Goal: Browse casually: Explore the website without a specific task or goal

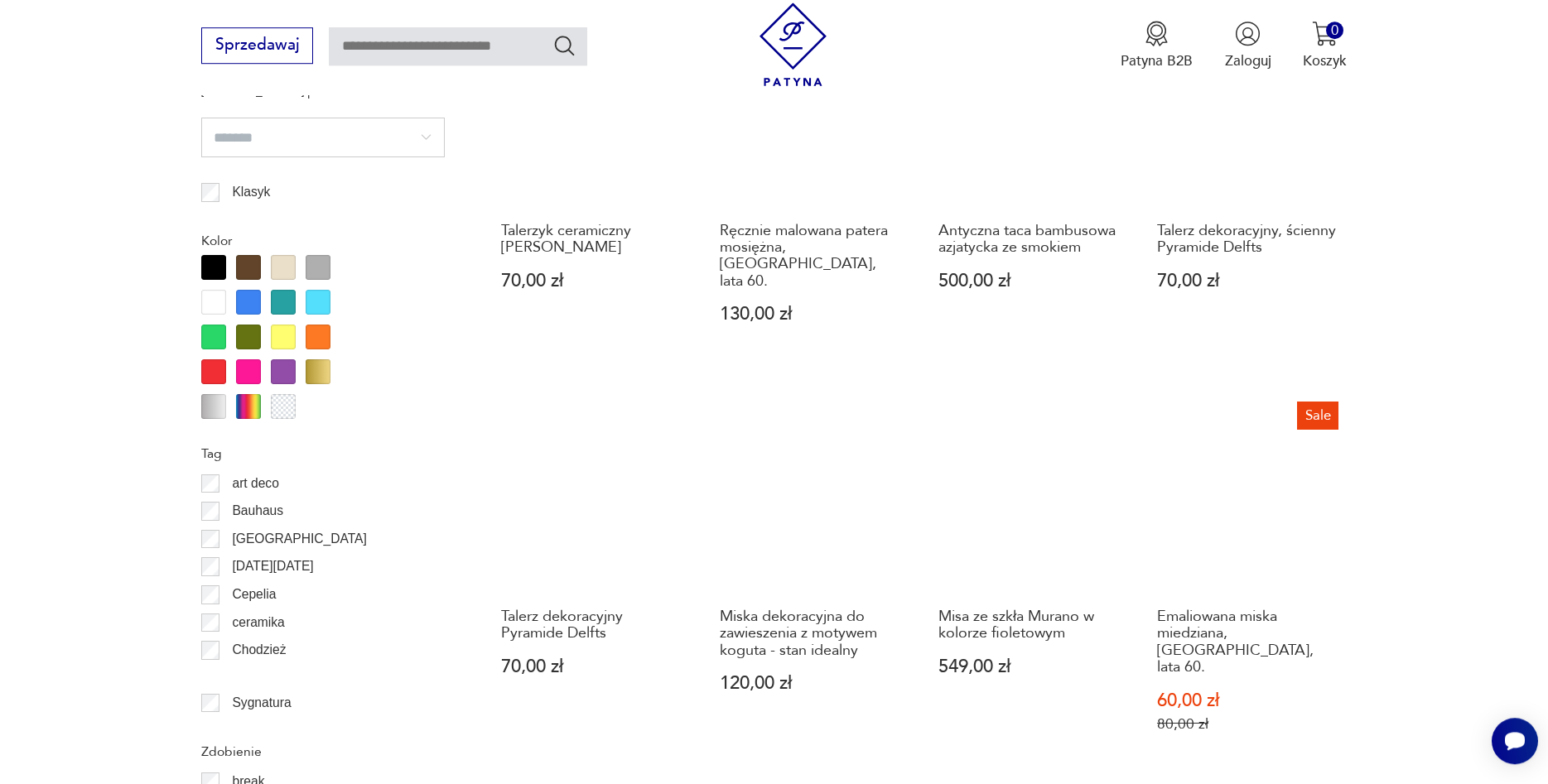
scroll to position [1743, 0]
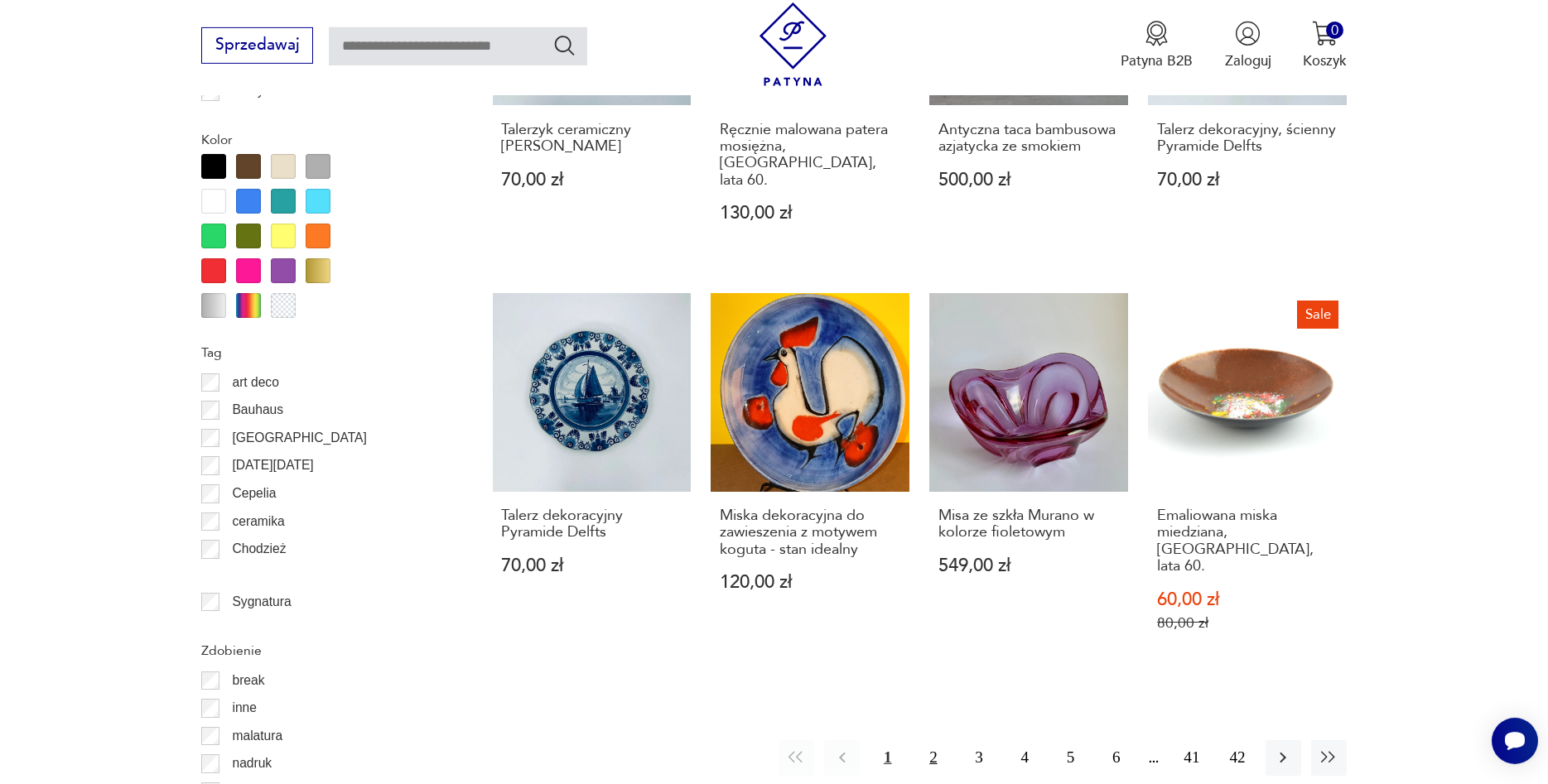
click at [931, 741] on button "2" at bounding box center [932, 758] width 36 height 36
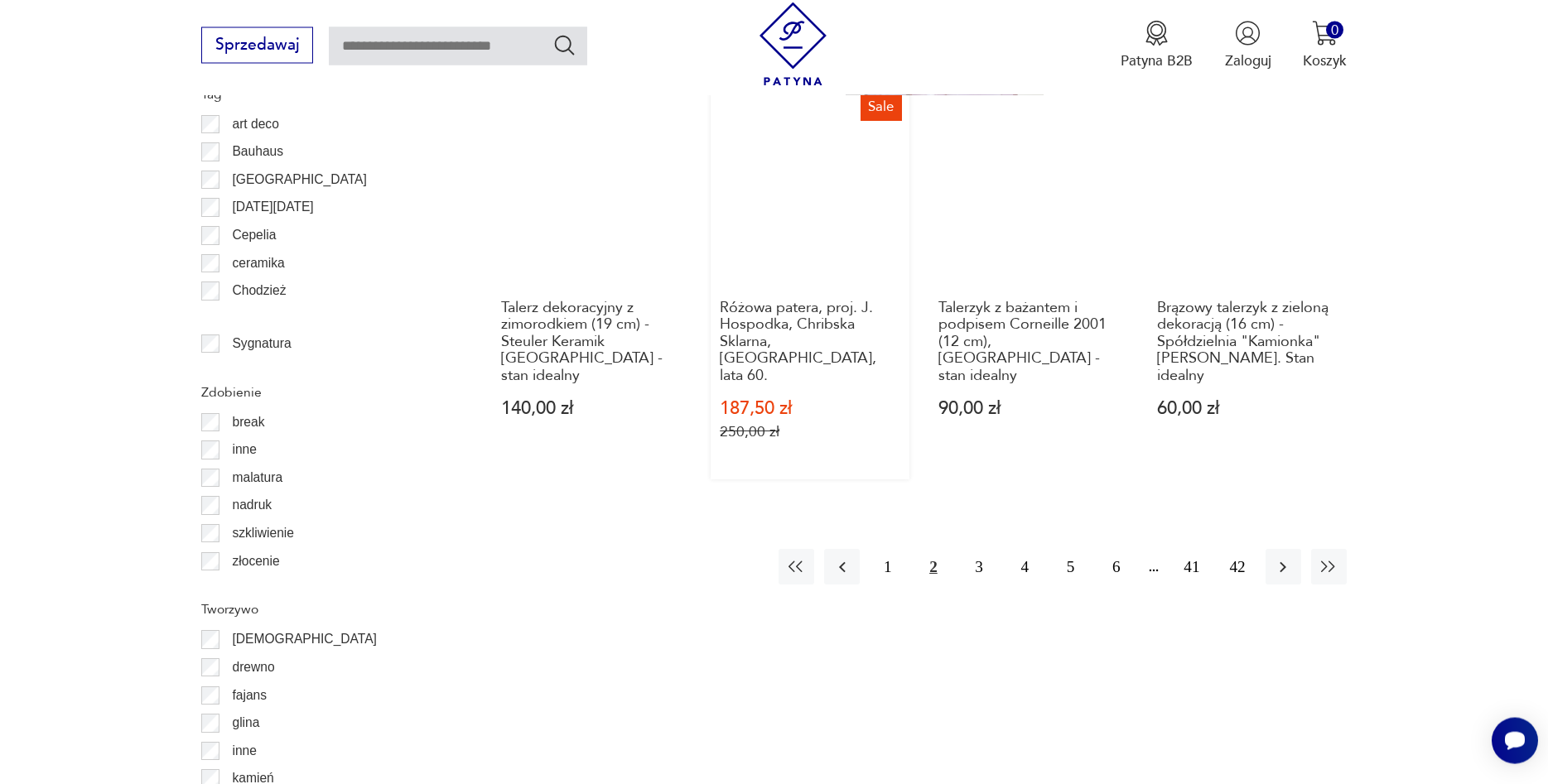
scroll to position [2156, 0]
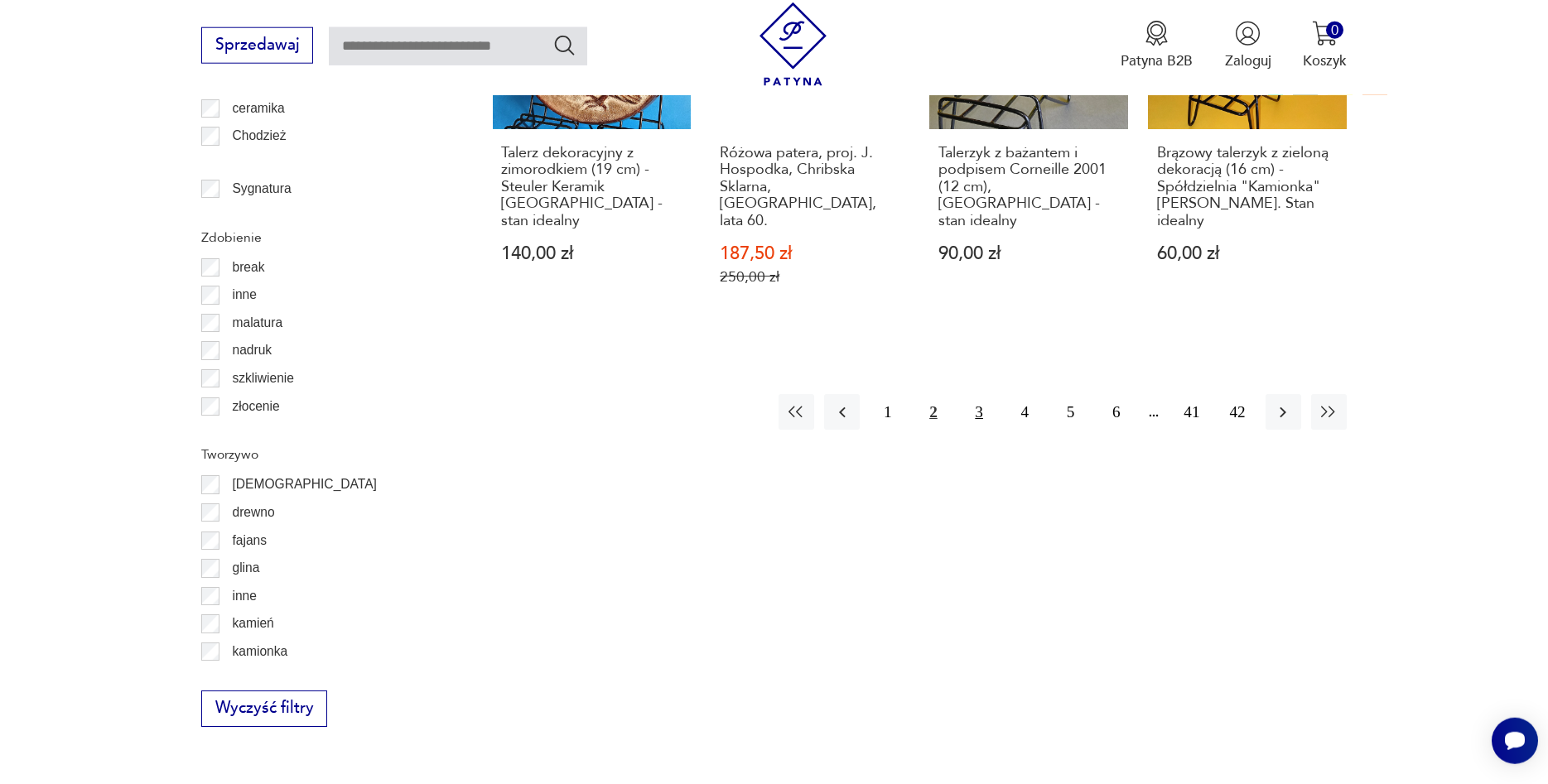
click at [977, 394] on button "3" at bounding box center [979, 411] width 36 height 36
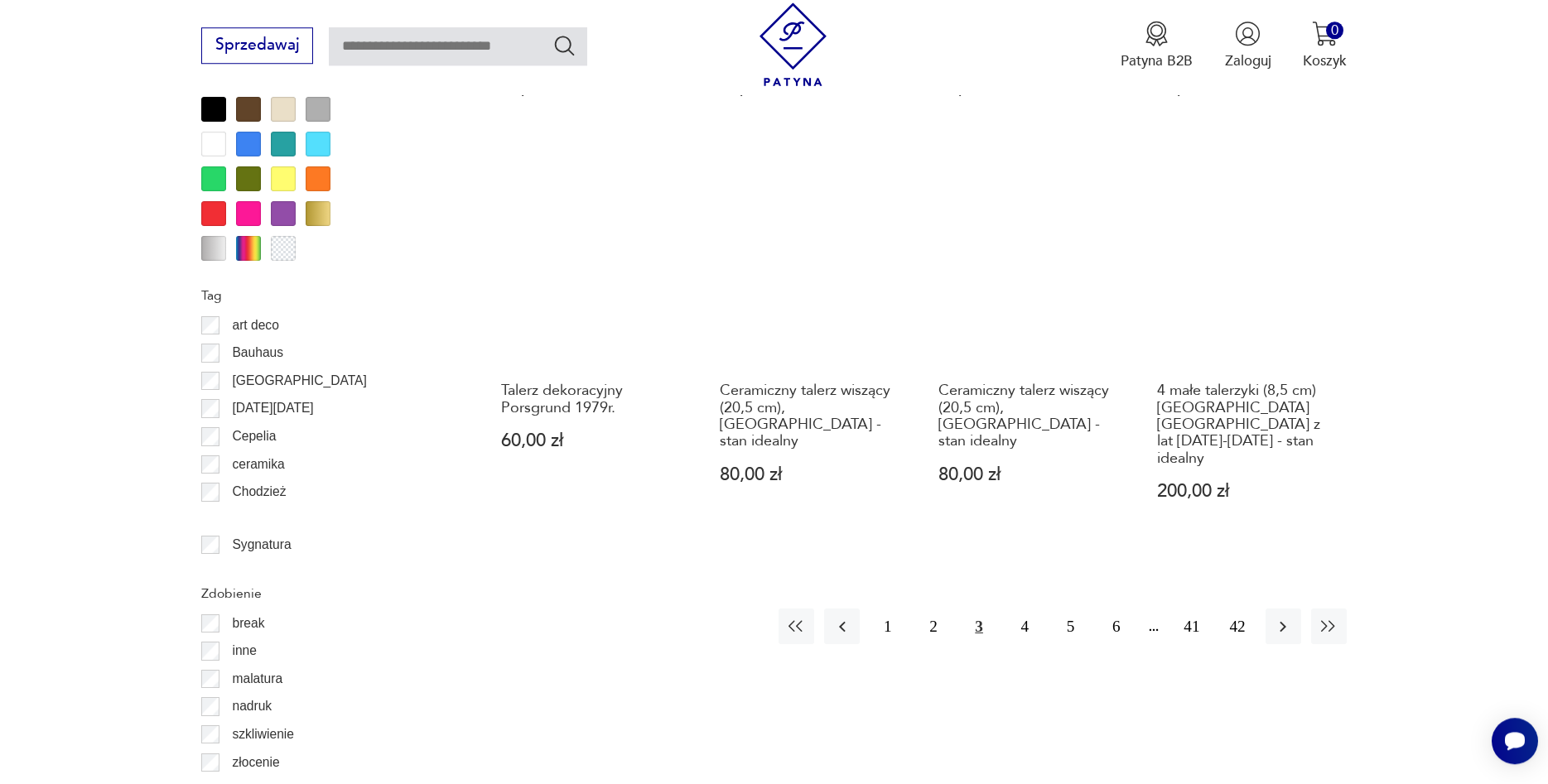
scroll to position [1818, 0]
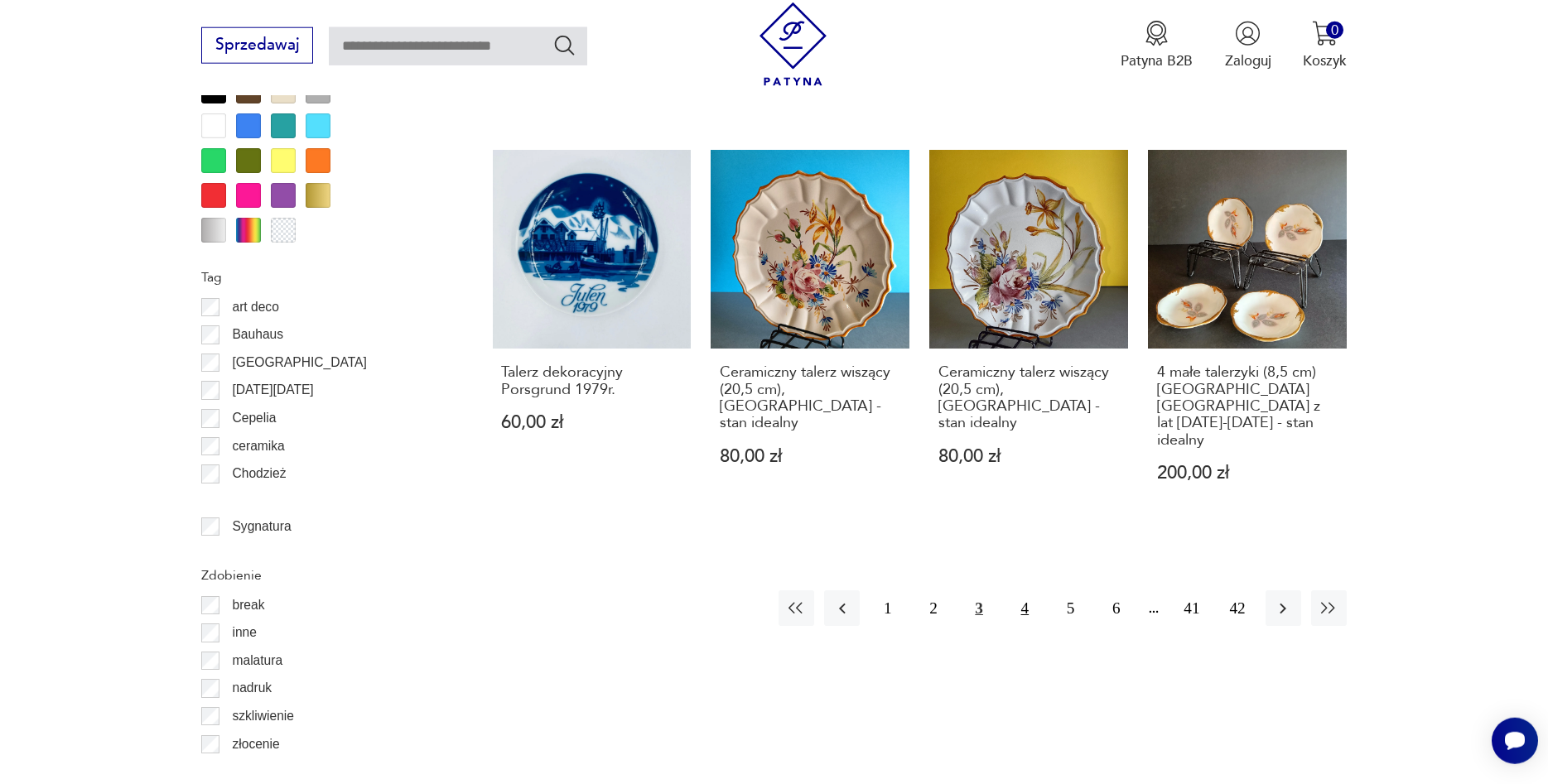
click at [1025, 590] on button "4" at bounding box center [1025, 608] width 36 height 36
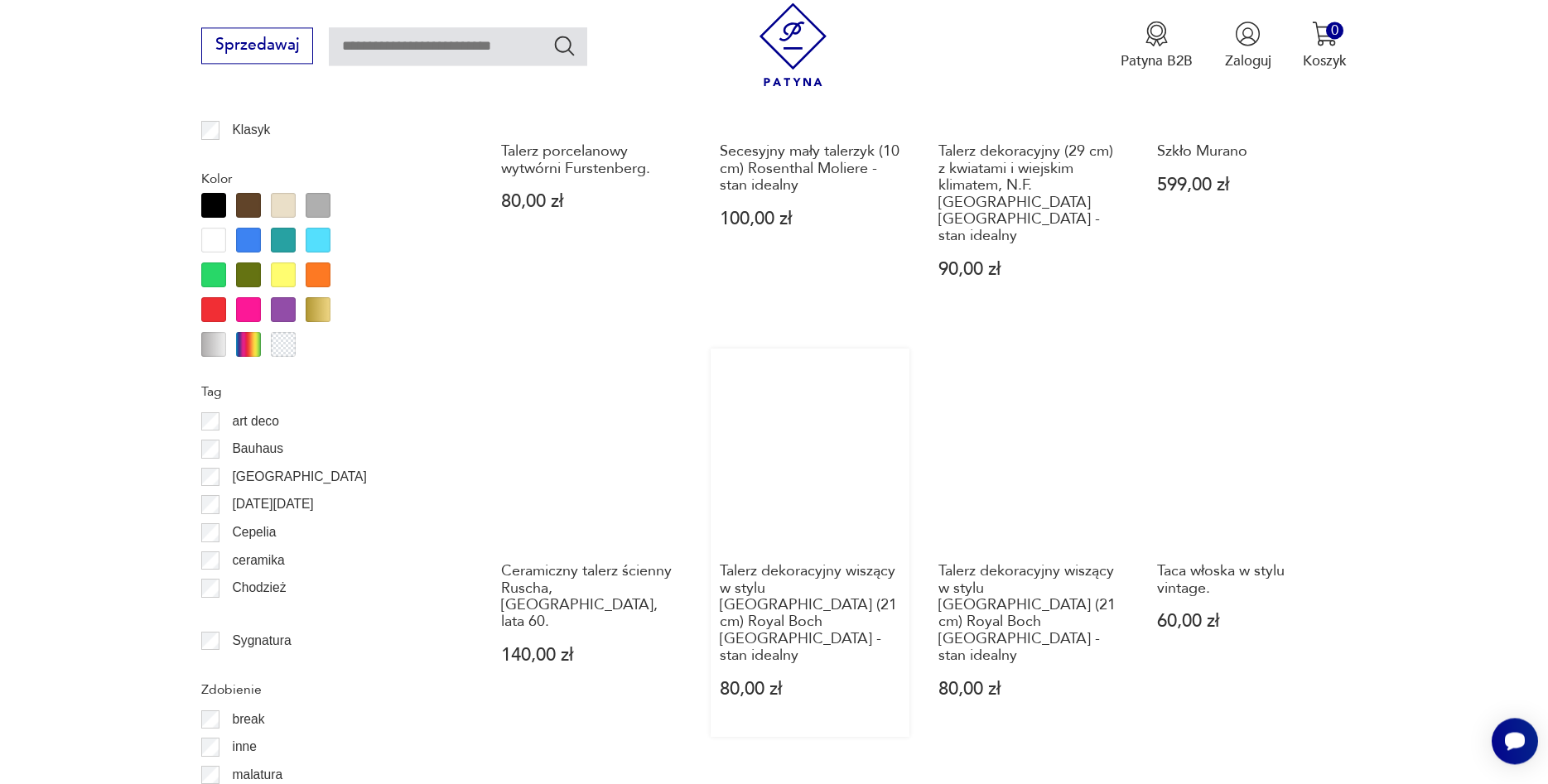
scroll to position [1903, 0]
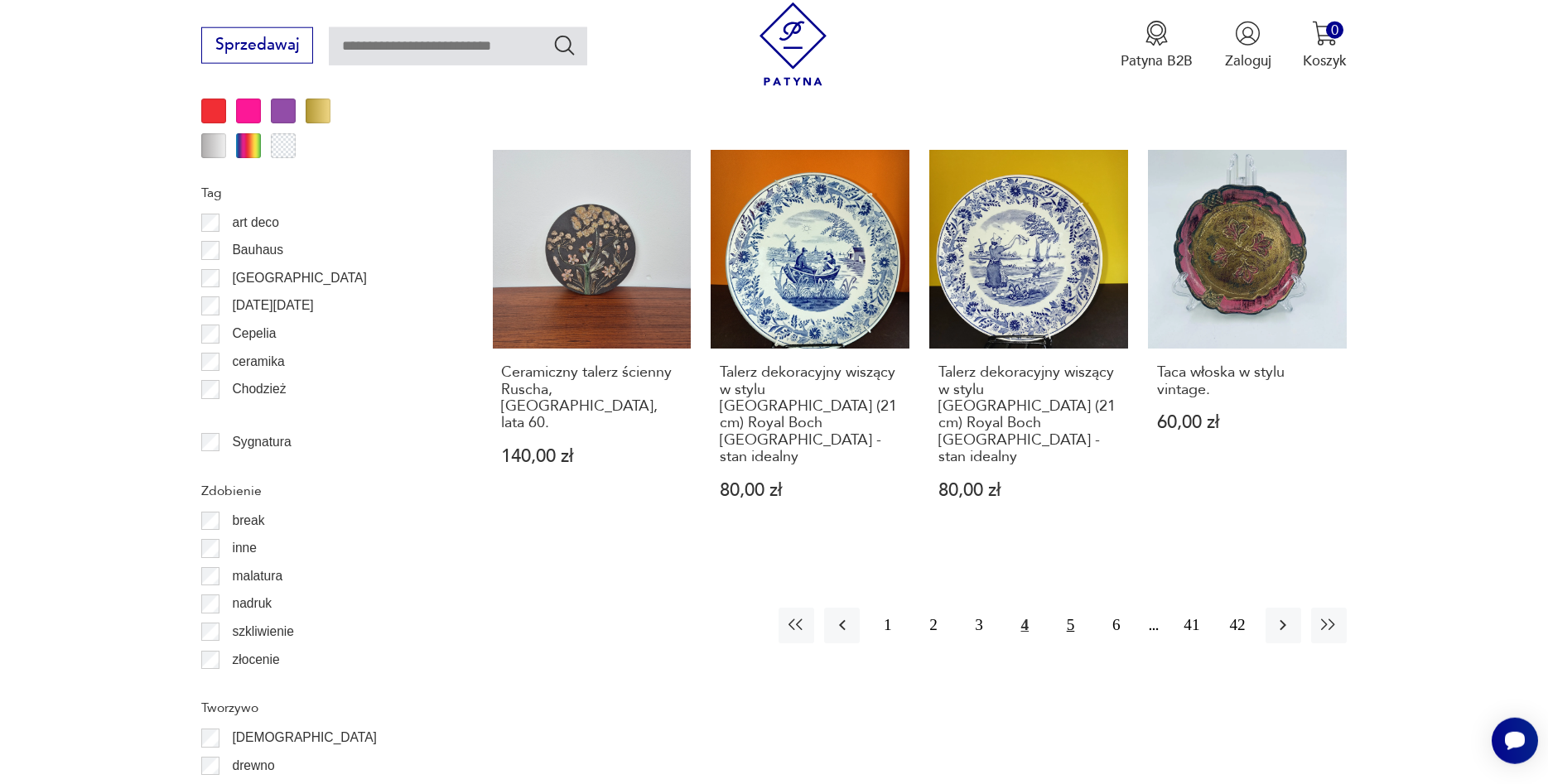
click at [1072, 608] on button "5" at bounding box center [1070, 625] width 36 height 36
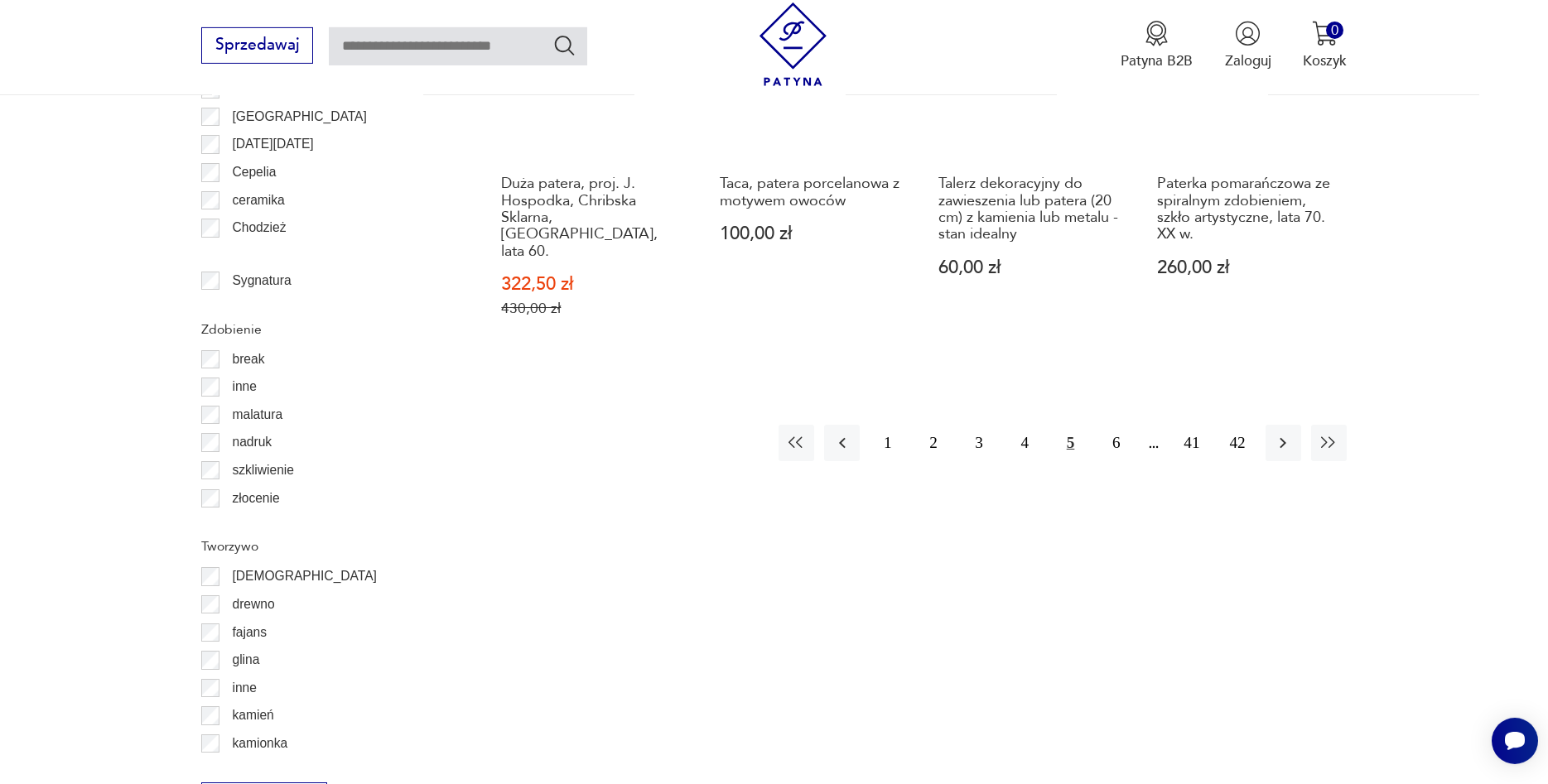
scroll to position [2072, 0]
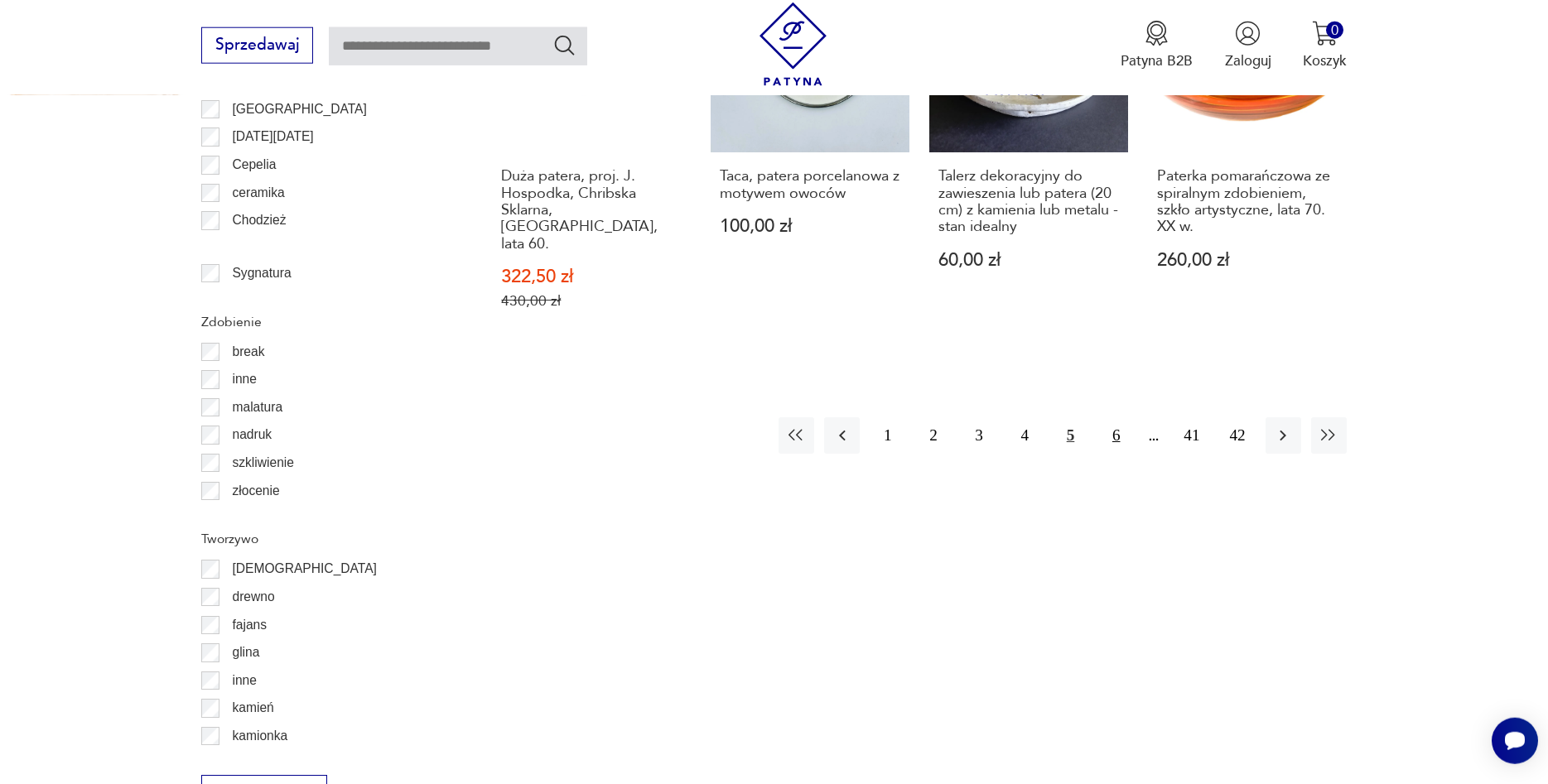
click at [1115, 417] on button "6" at bounding box center [1115, 434] width 36 height 36
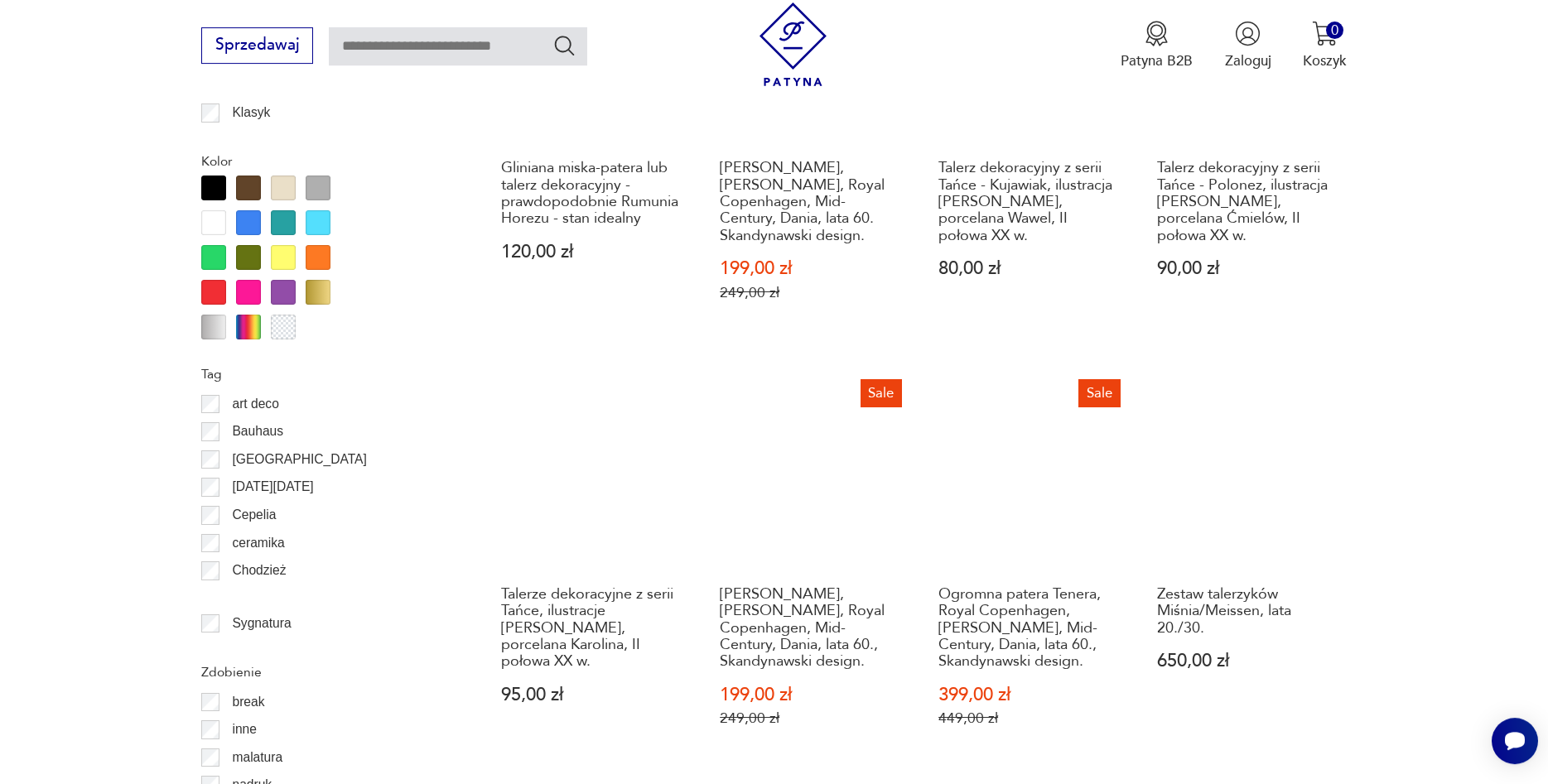
scroll to position [1818, 0]
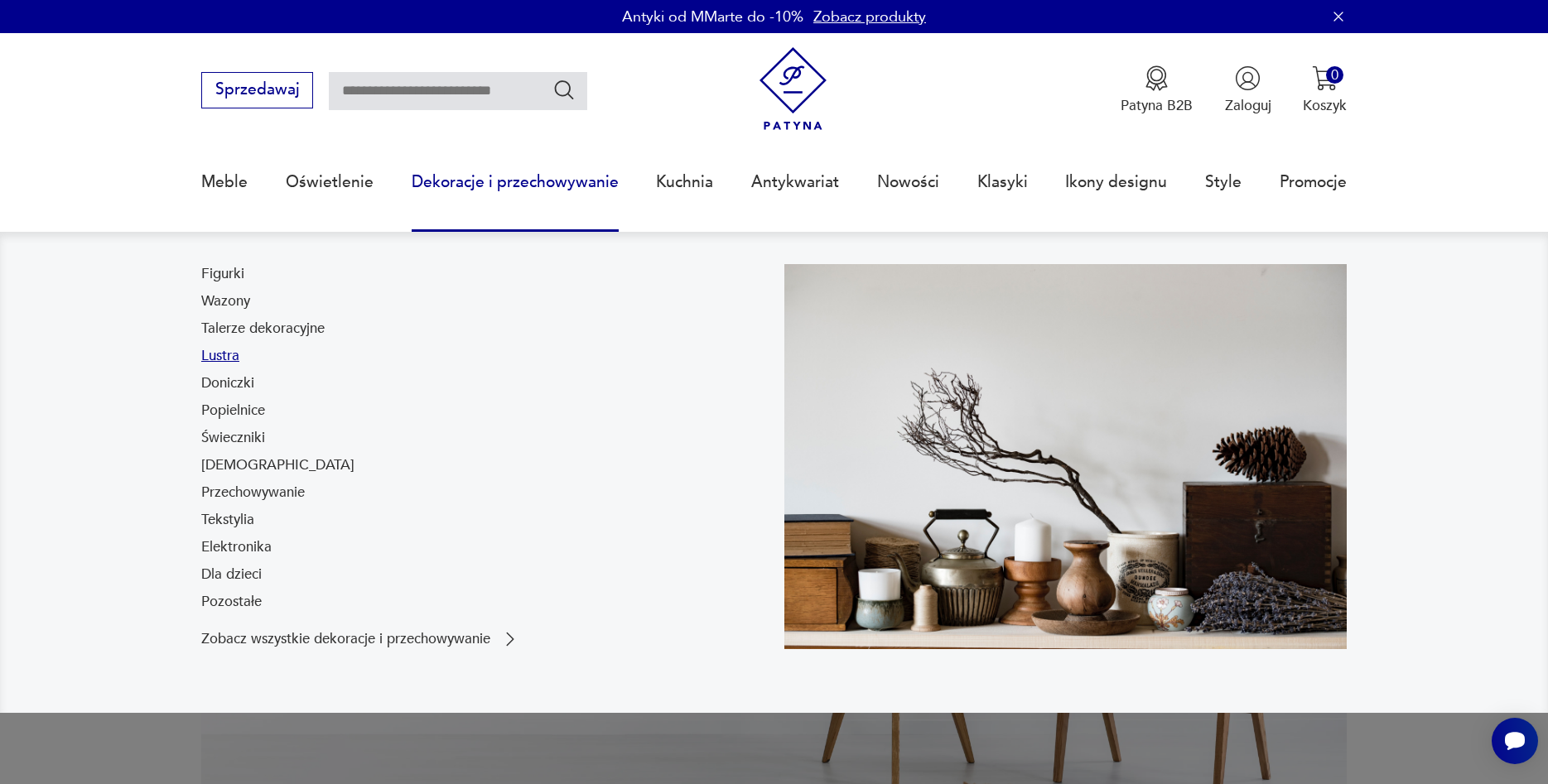
click at [234, 356] on link "Lustra" at bounding box center [221, 355] width 39 height 20
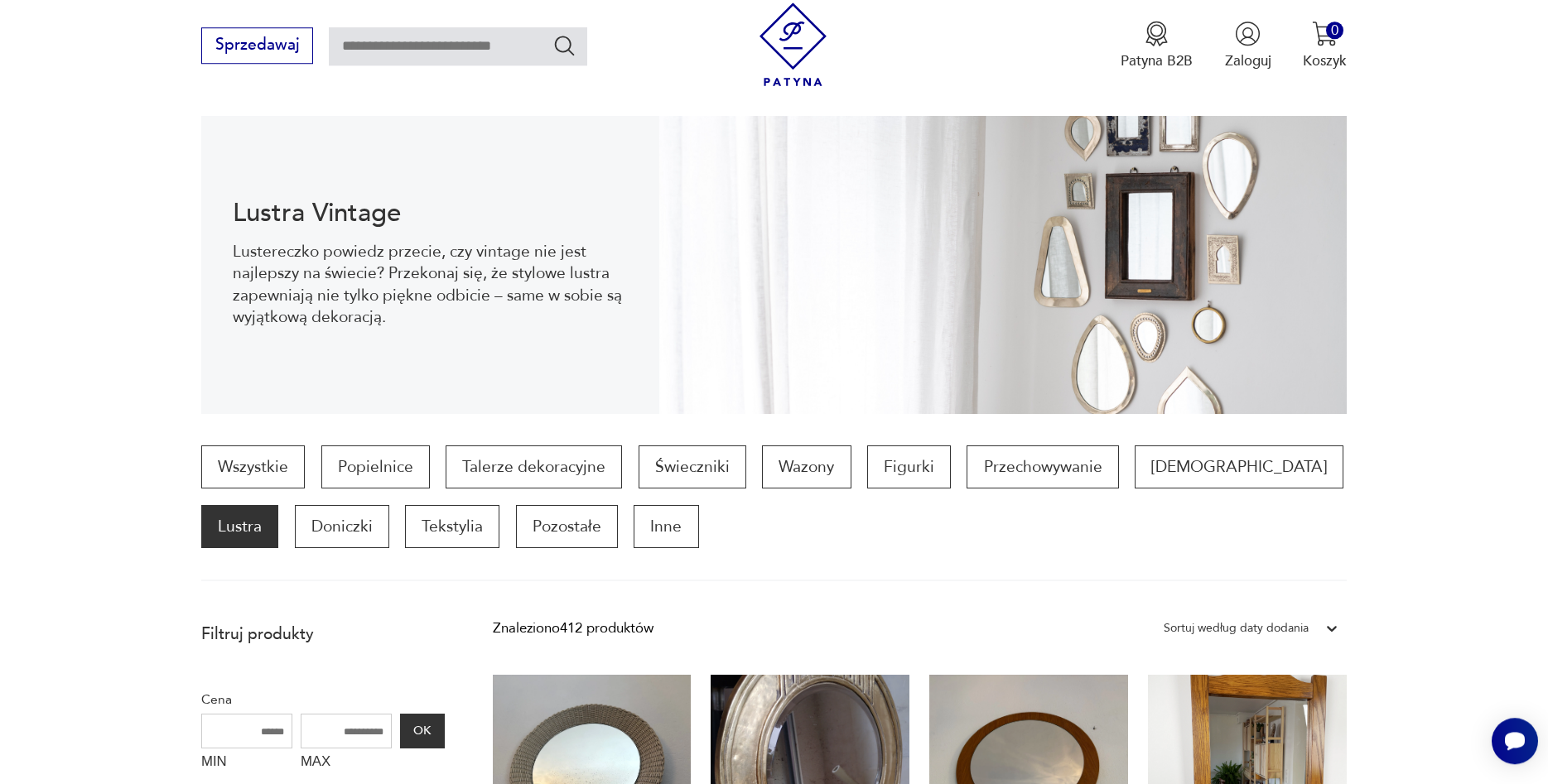
scroll to position [54, 0]
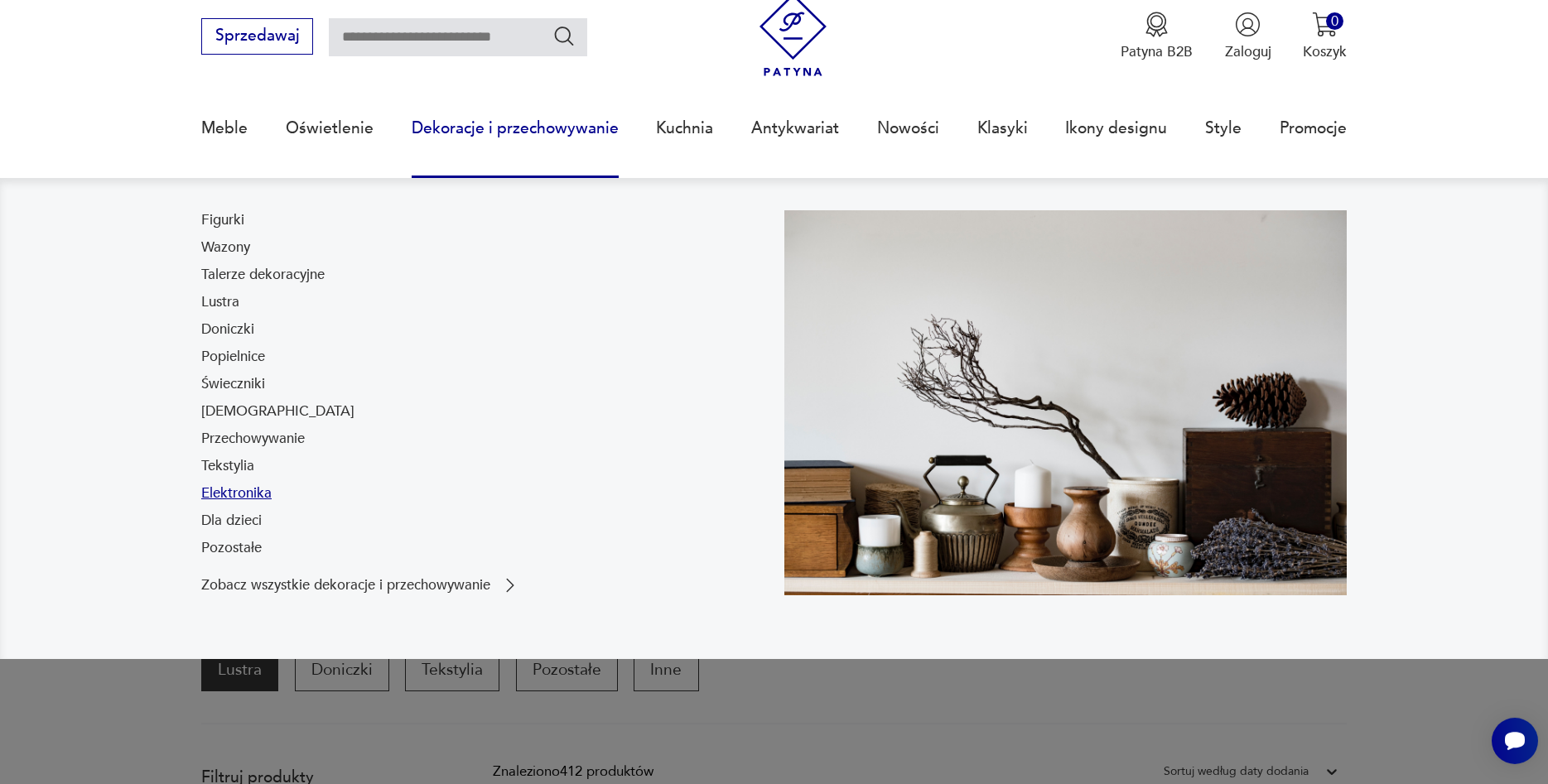
click at [246, 497] on link "Elektronika" at bounding box center [236, 493] width 70 height 20
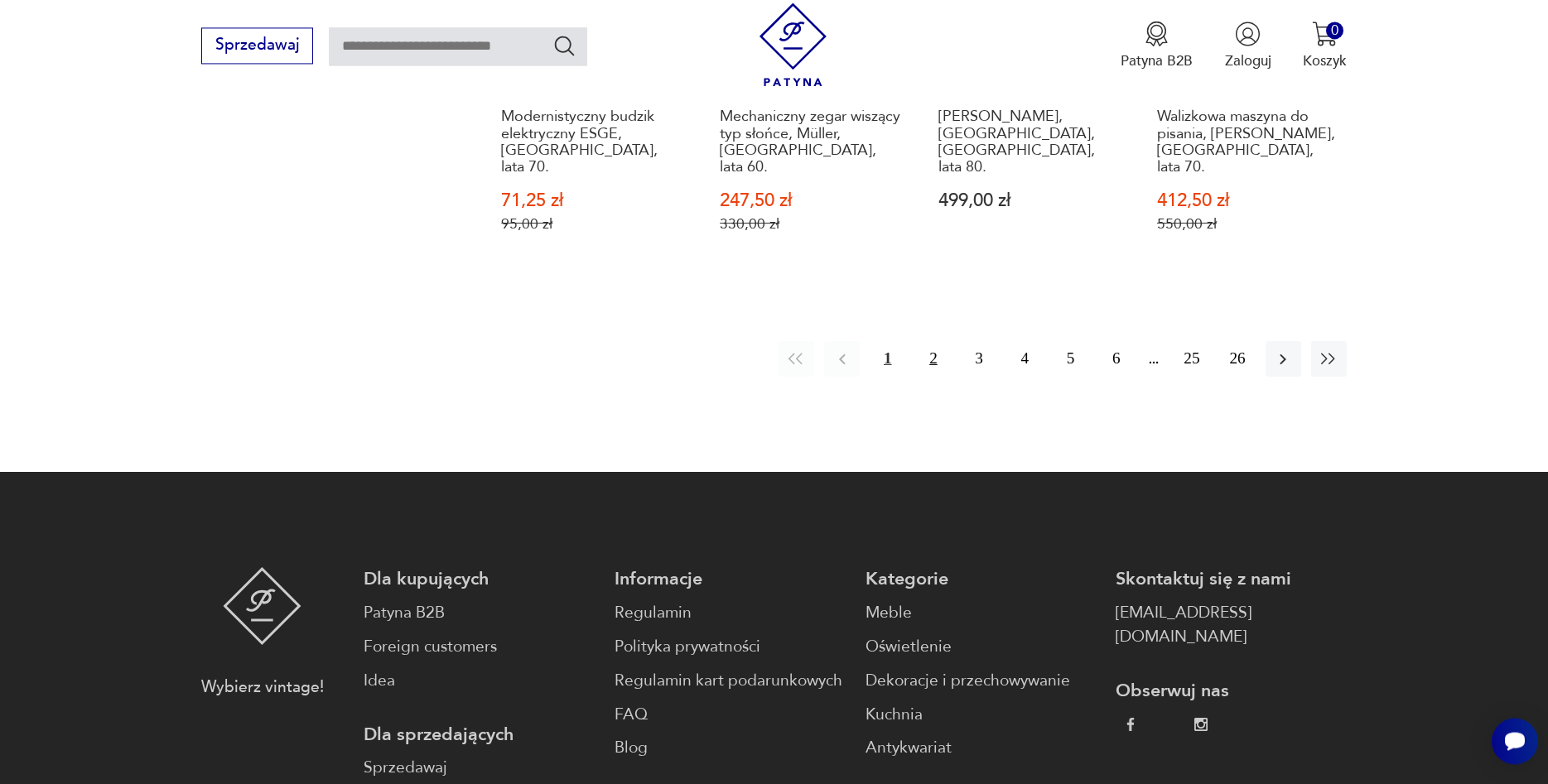
scroll to position [2130, 0]
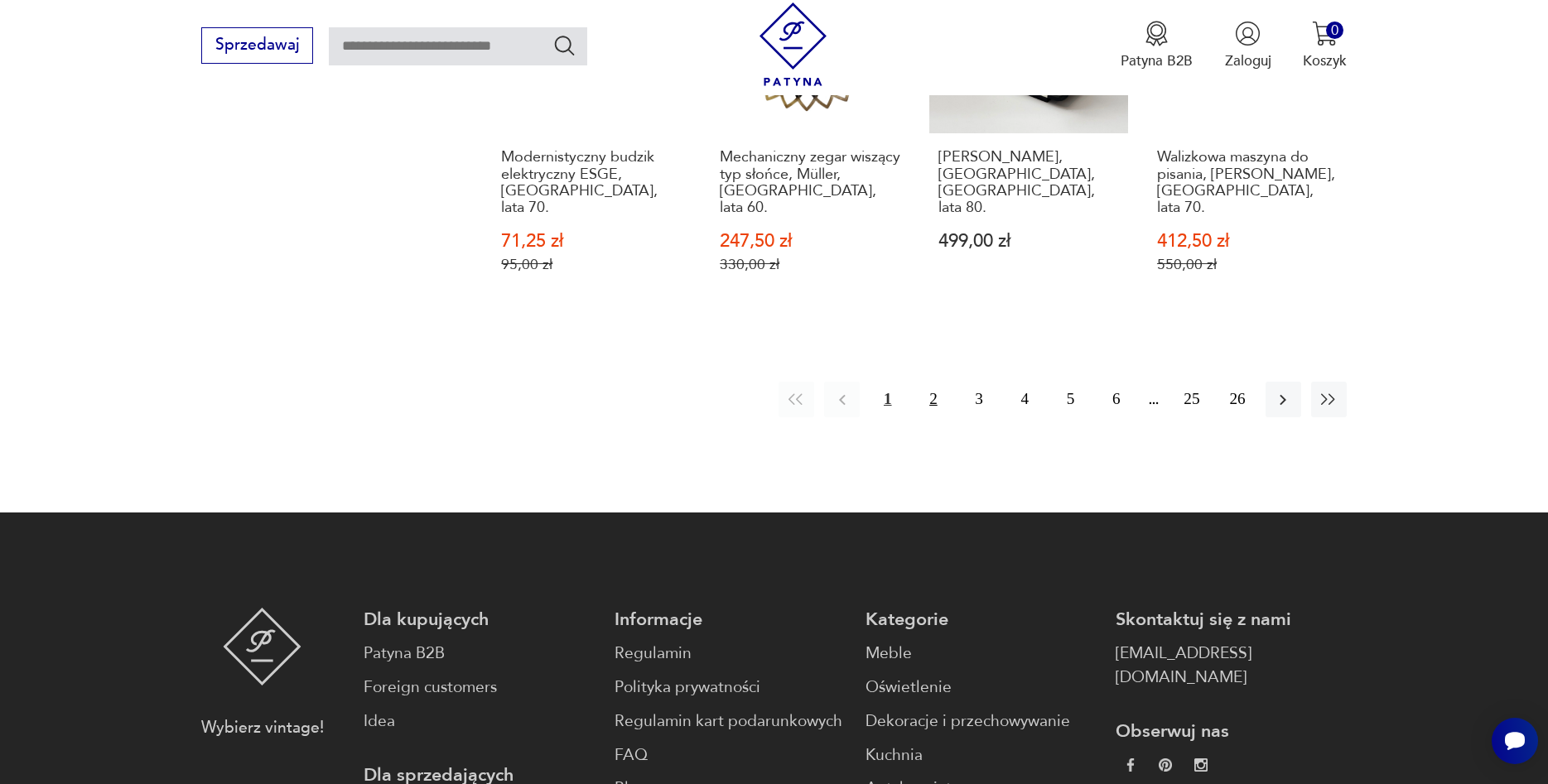
click at [930, 381] on button "2" at bounding box center [932, 399] width 36 height 36
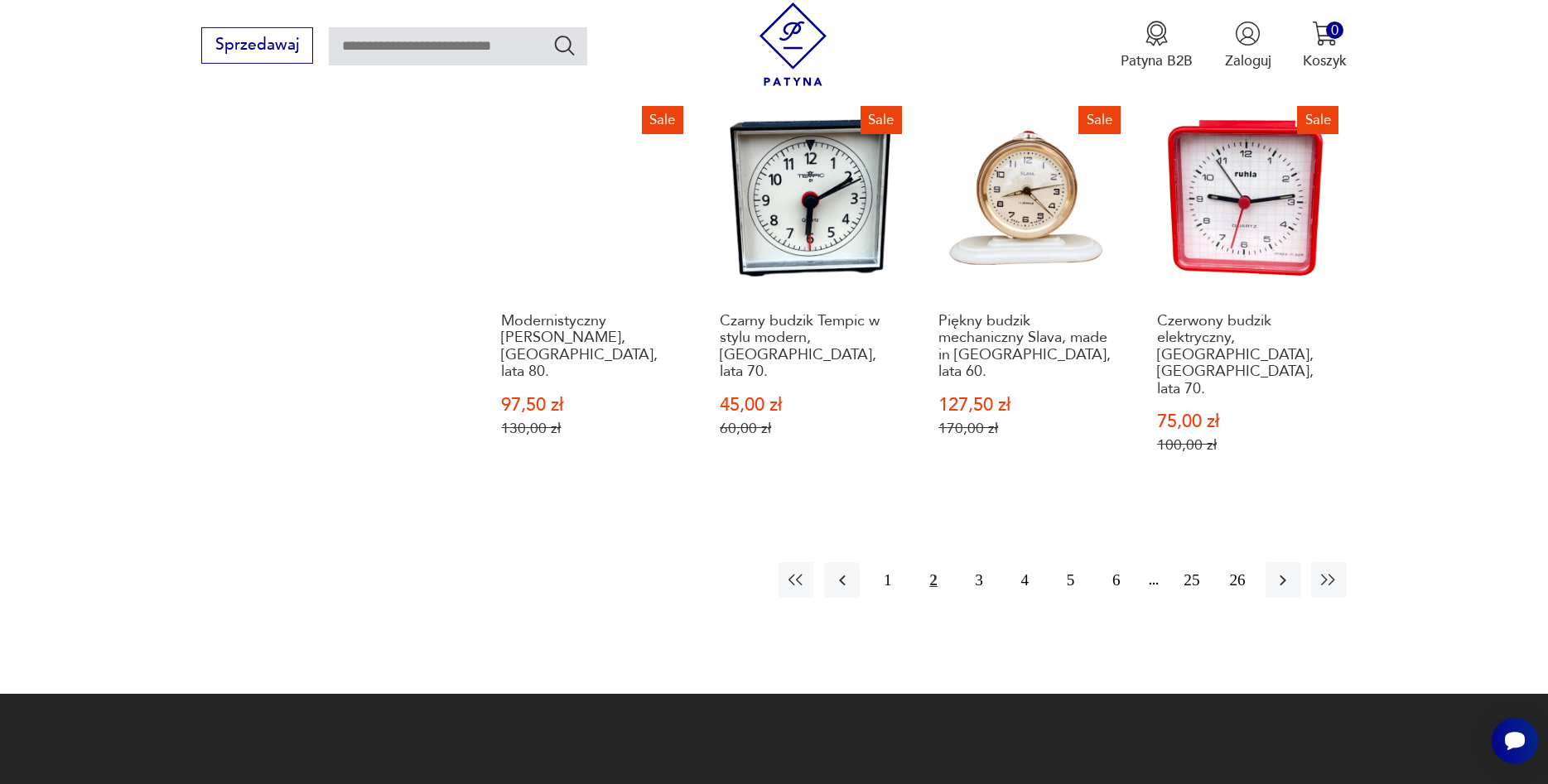
scroll to position [1926, 0]
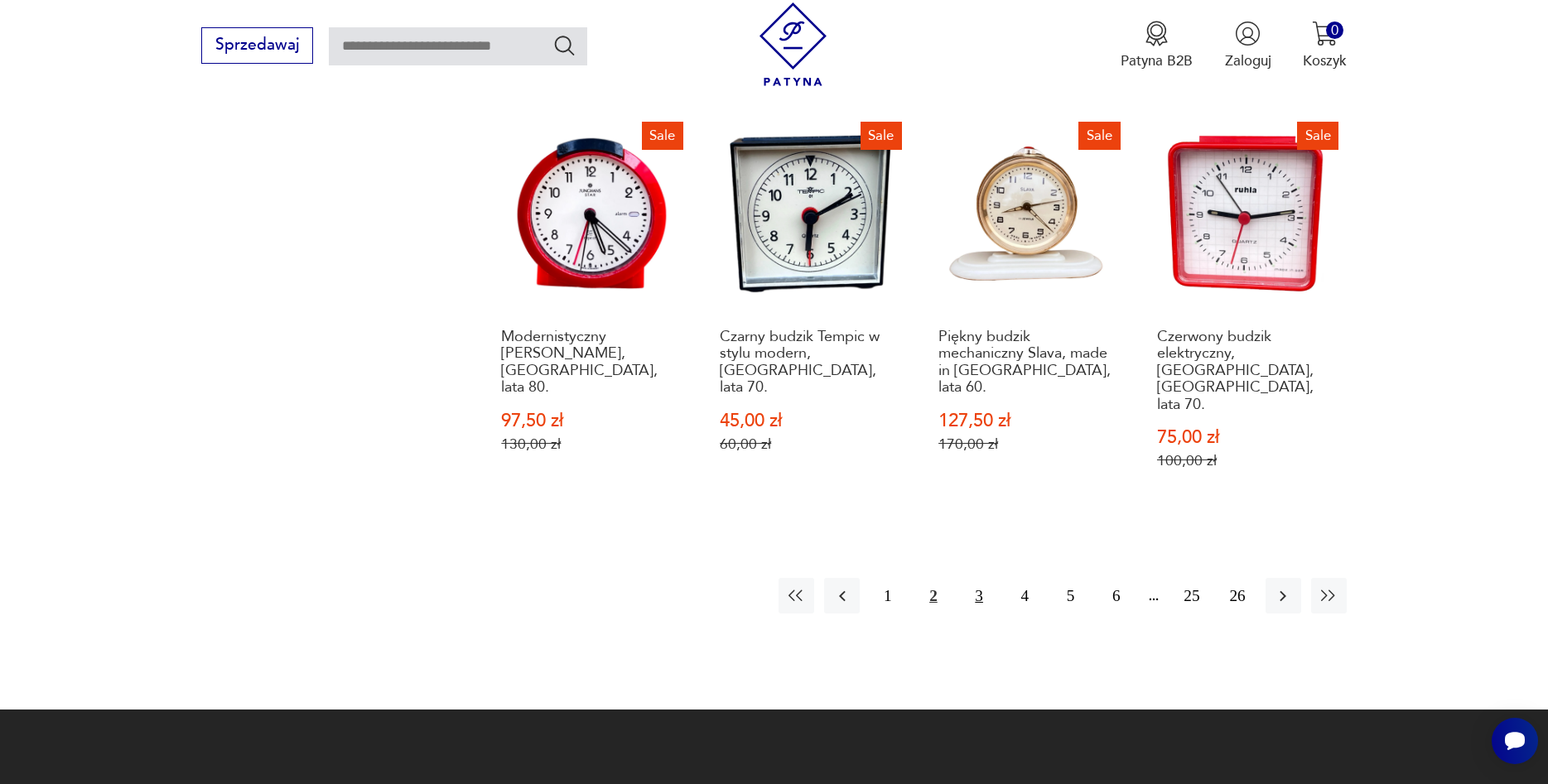
click at [981, 578] on button "3" at bounding box center [979, 595] width 36 height 36
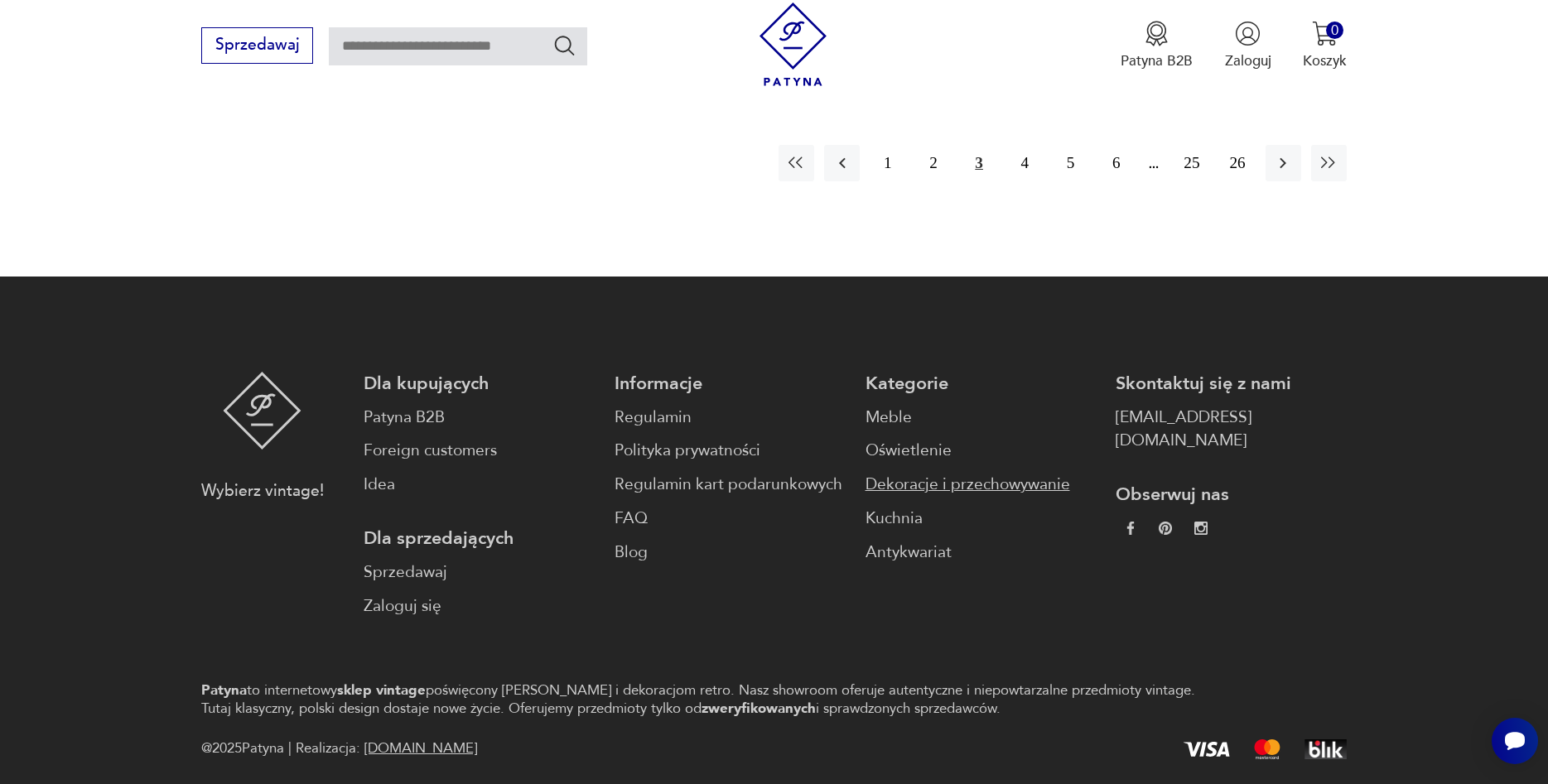
scroll to position [1960, 0]
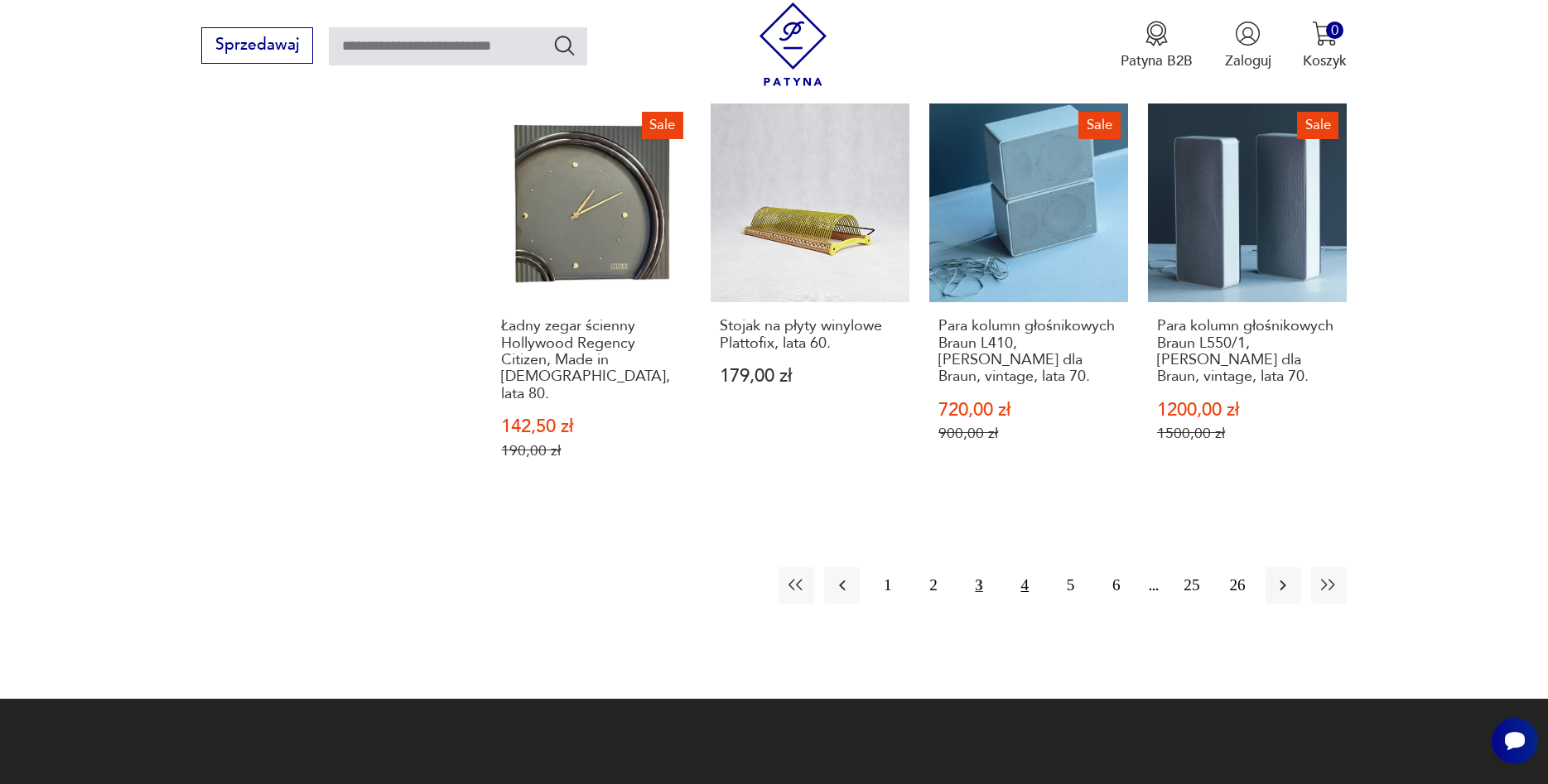
click at [1016, 567] on button "4" at bounding box center [1025, 585] width 36 height 36
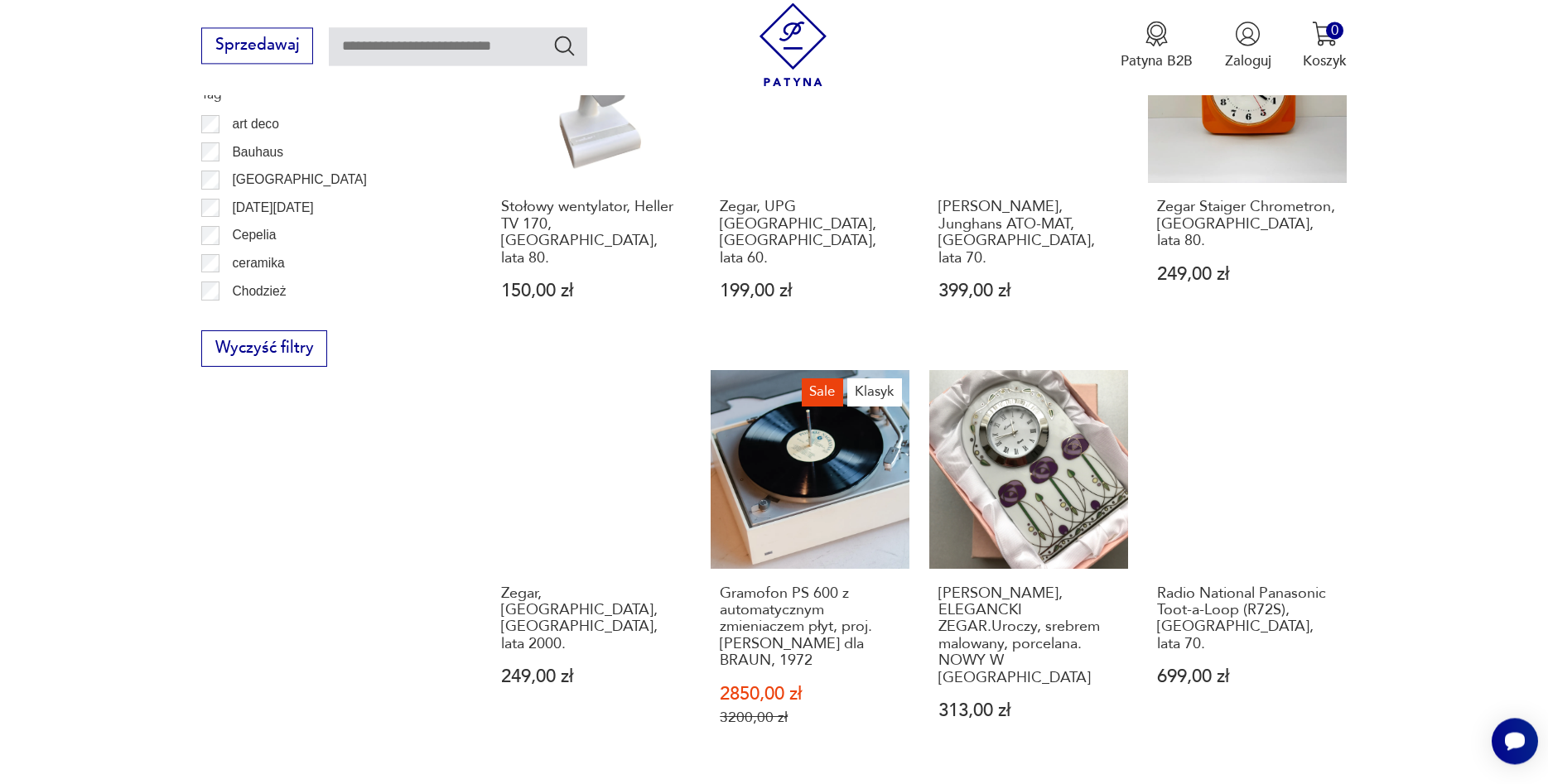
scroll to position [1844, 0]
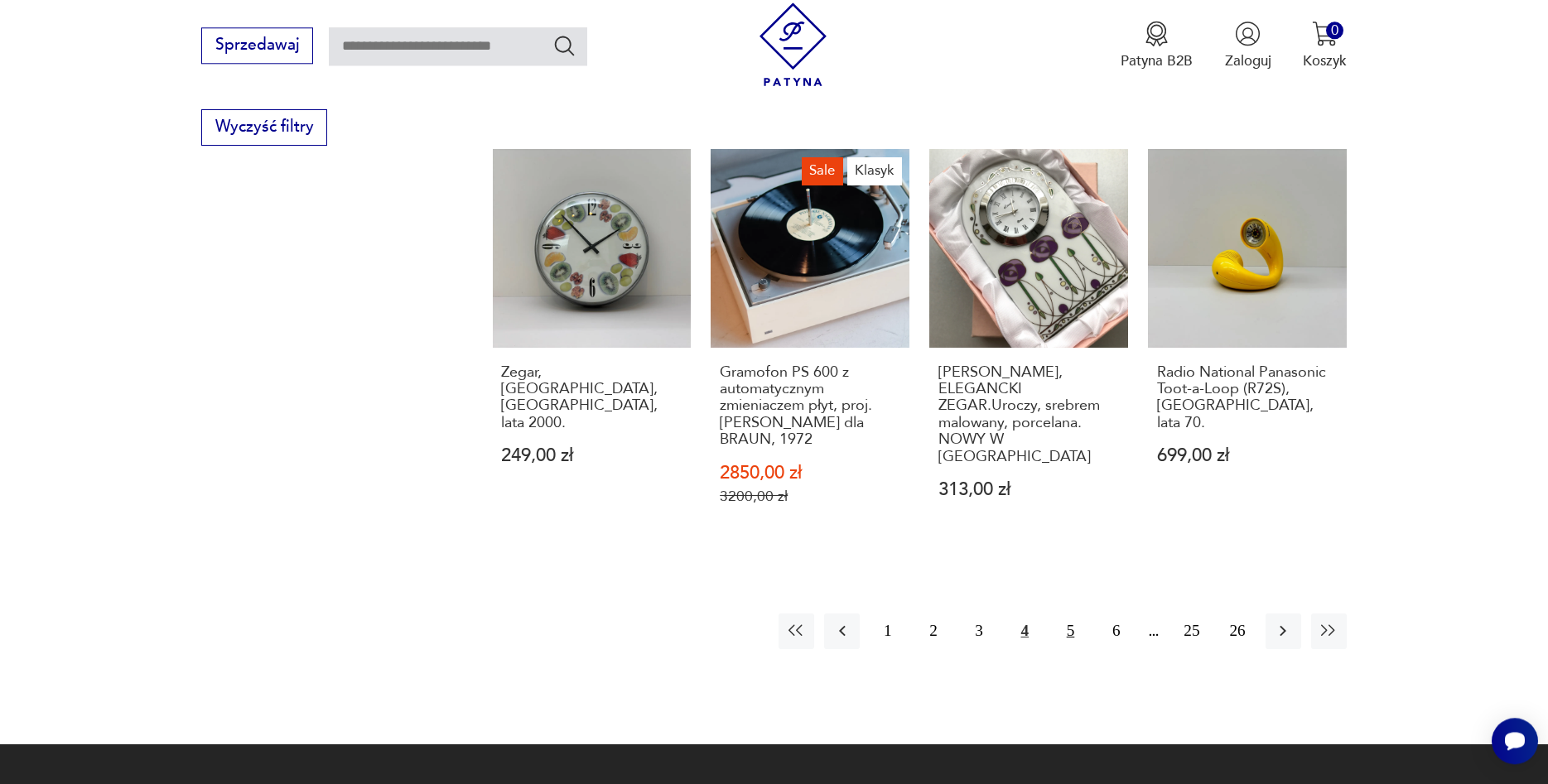
click at [1078, 614] on button "5" at bounding box center [1070, 631] width 36 height 36
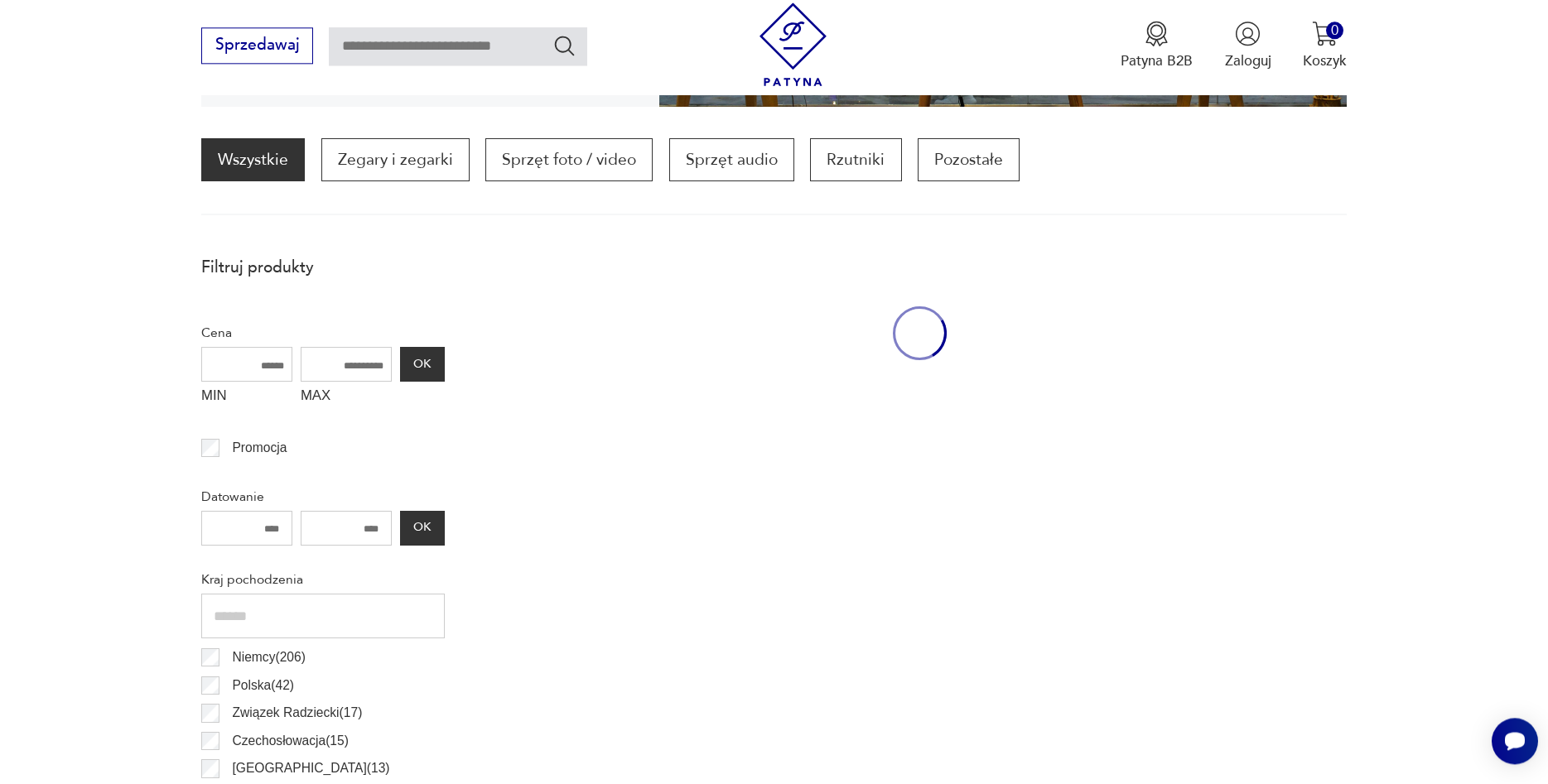
scroll to position [493, 0]
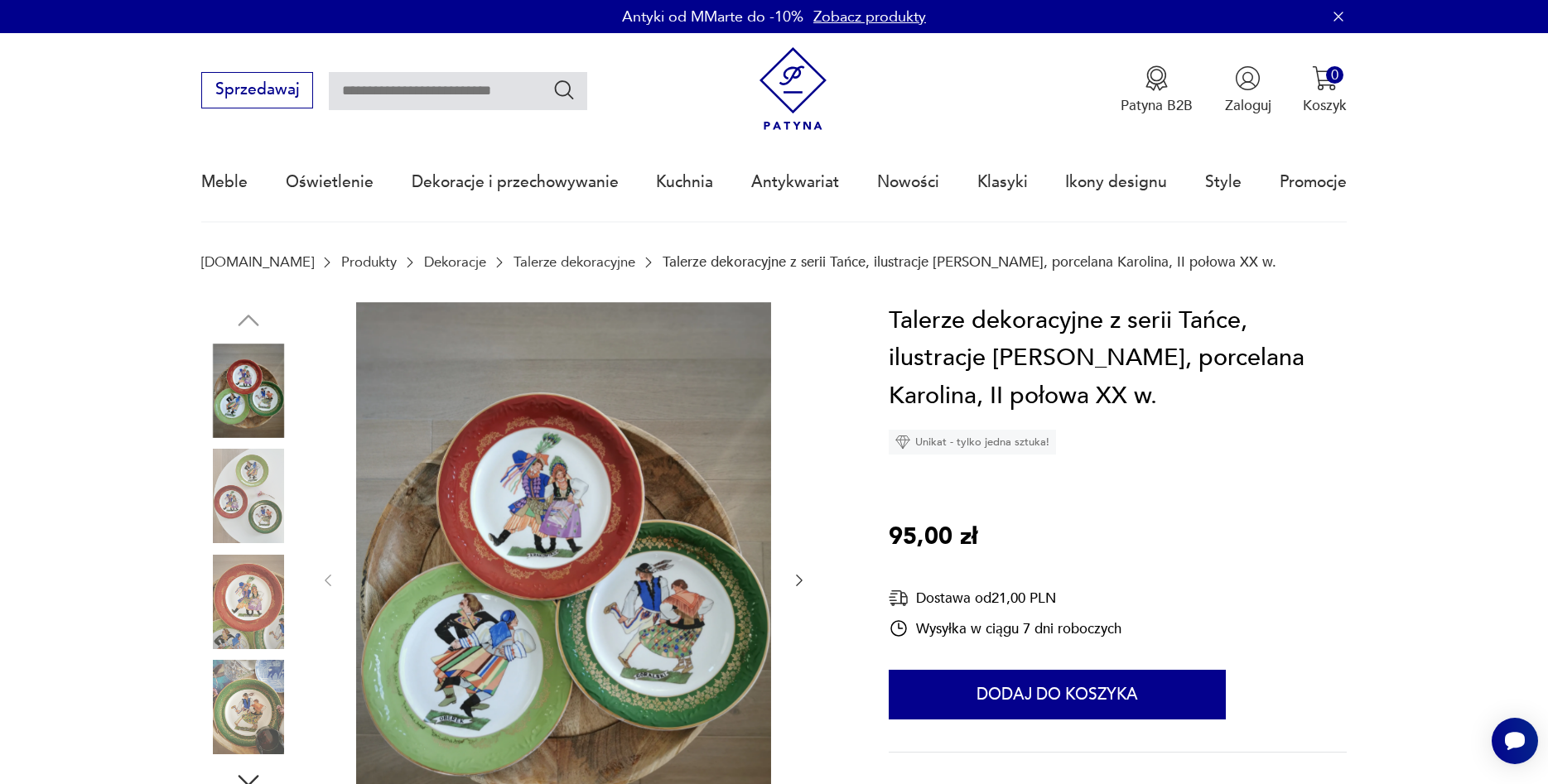
click at [800, 582] on icon "button" at bounding box center [799, 580] width 16 height 16
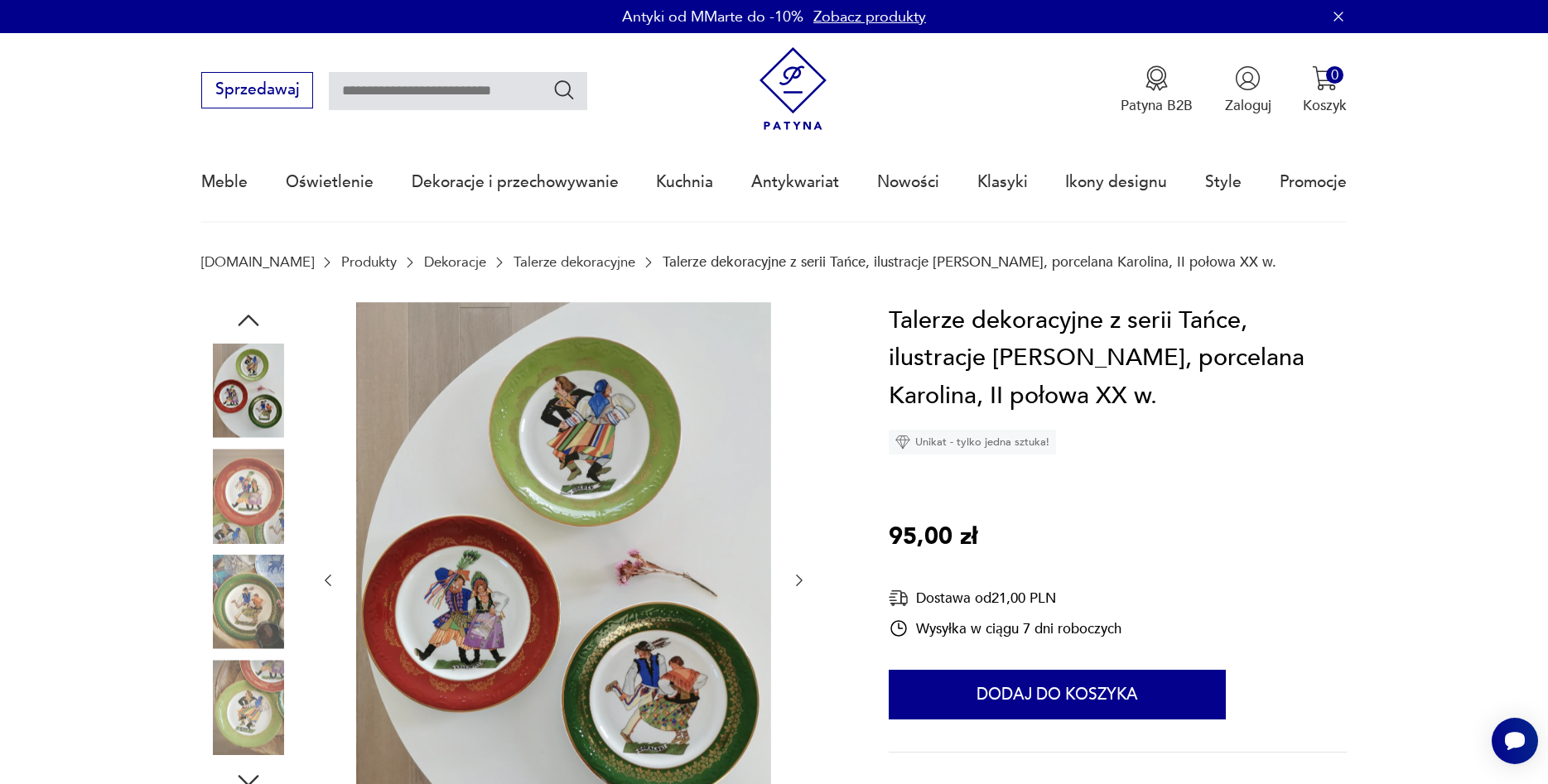
click at [800, 582] on icon "button" at bounding box center [799, 580] width 16 height 16
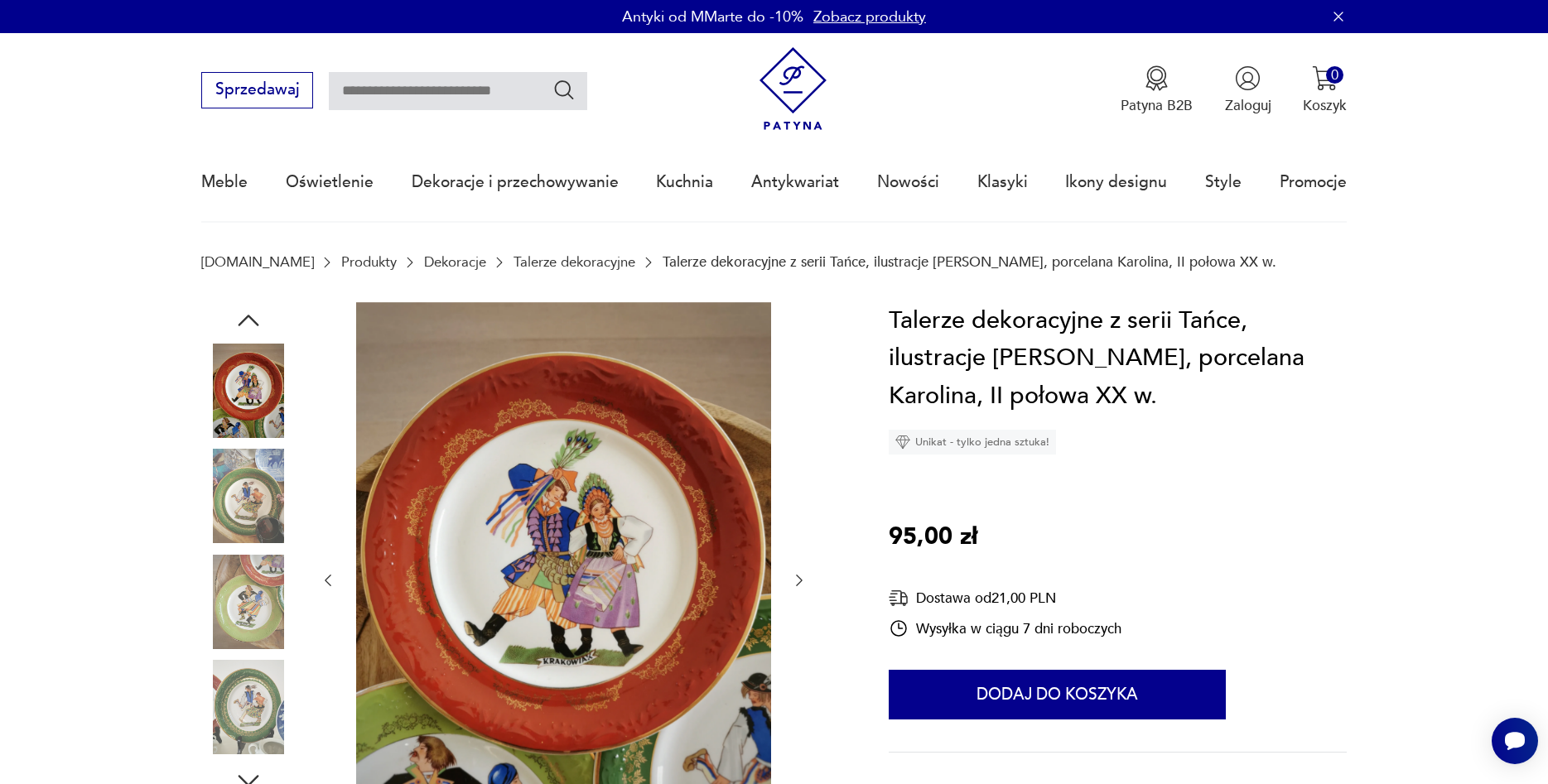
click at [800, 582] on icon "button" at bounding box center [799, 580] width 16 height 16
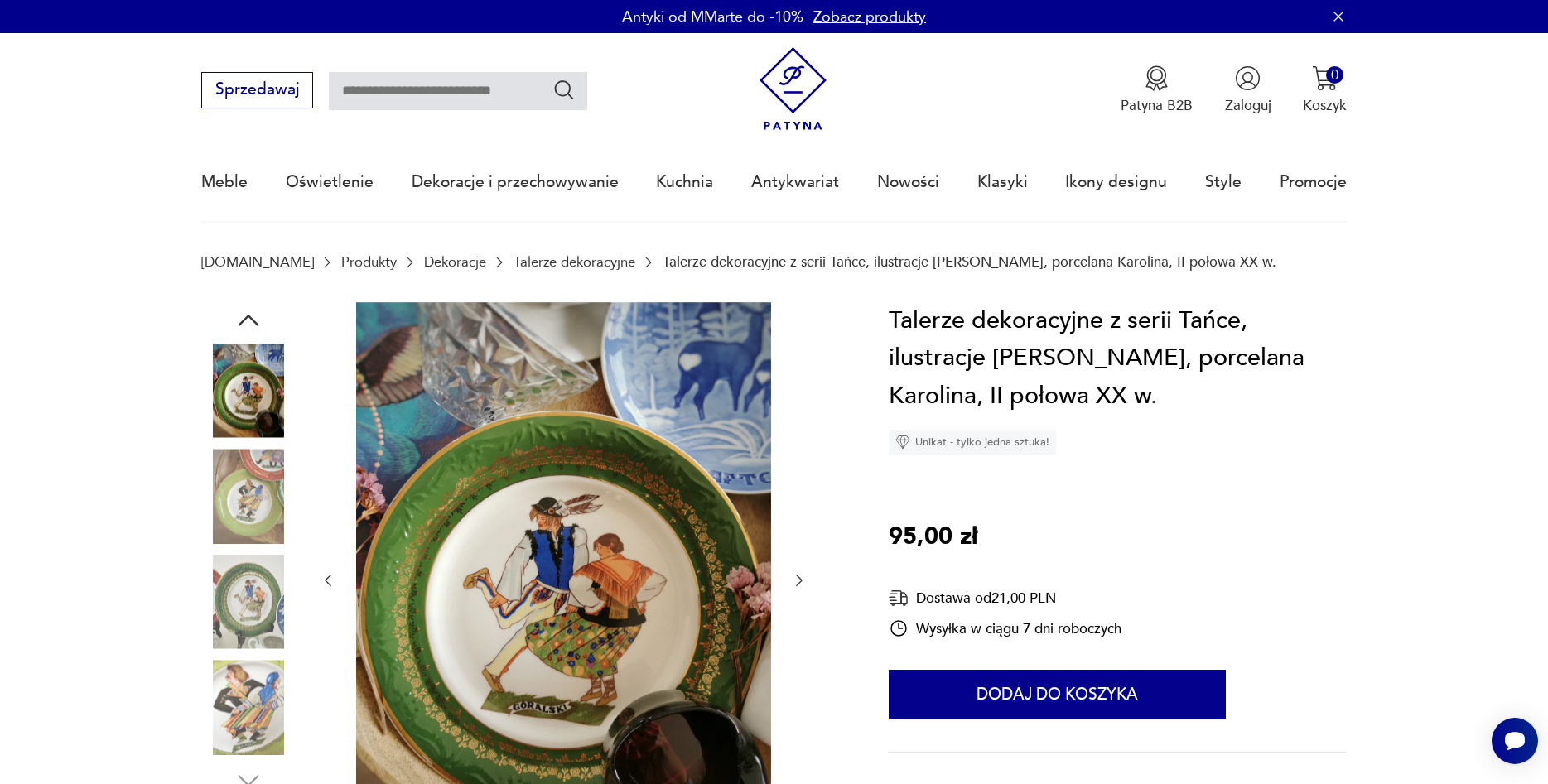
click at [800, 582] on icon "button" at bounding box center [799, 580] width 16 height 16
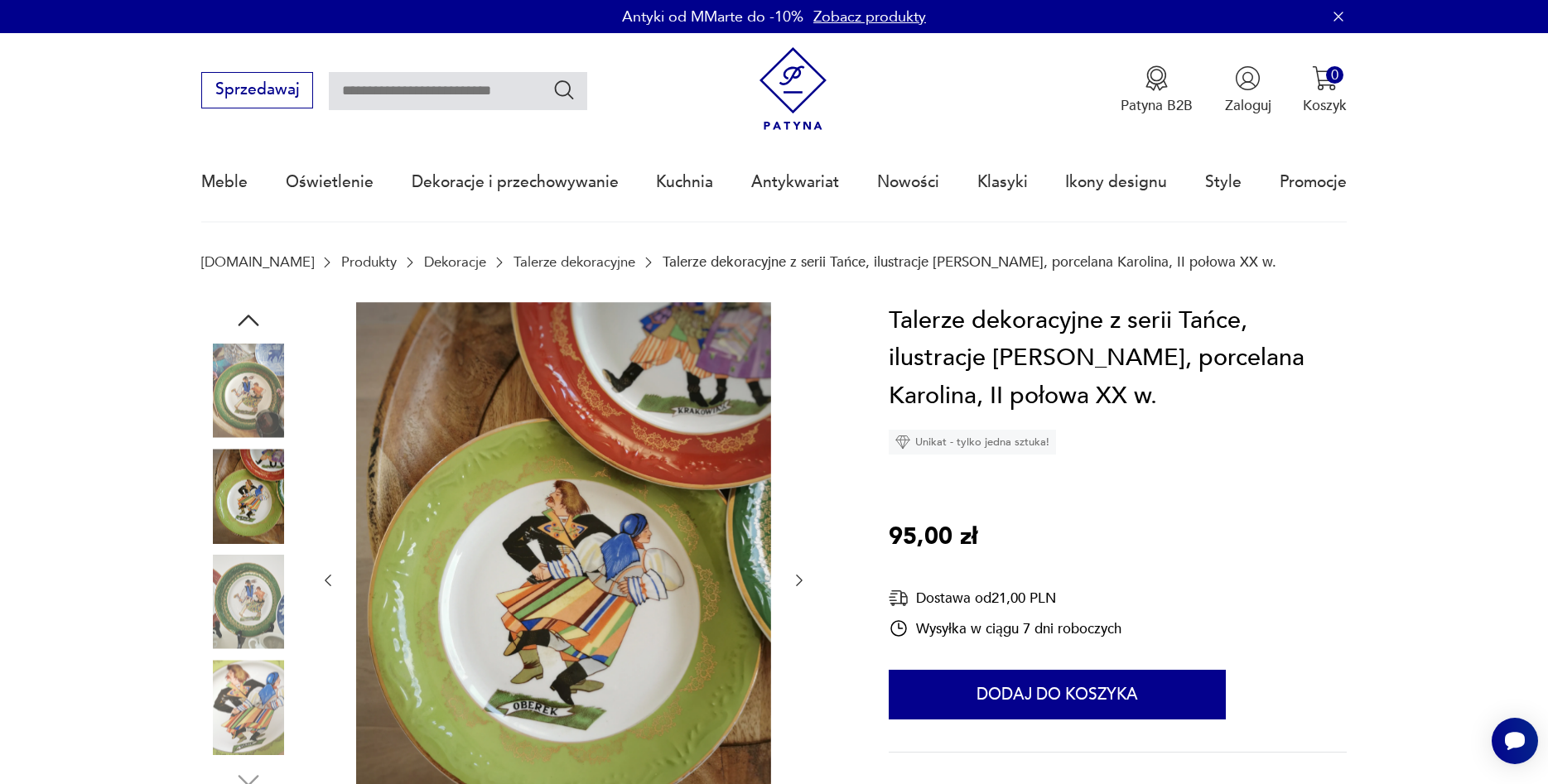
click at [800, 582] on icon "button" at bounding box center [799, 580] width 16 height 16
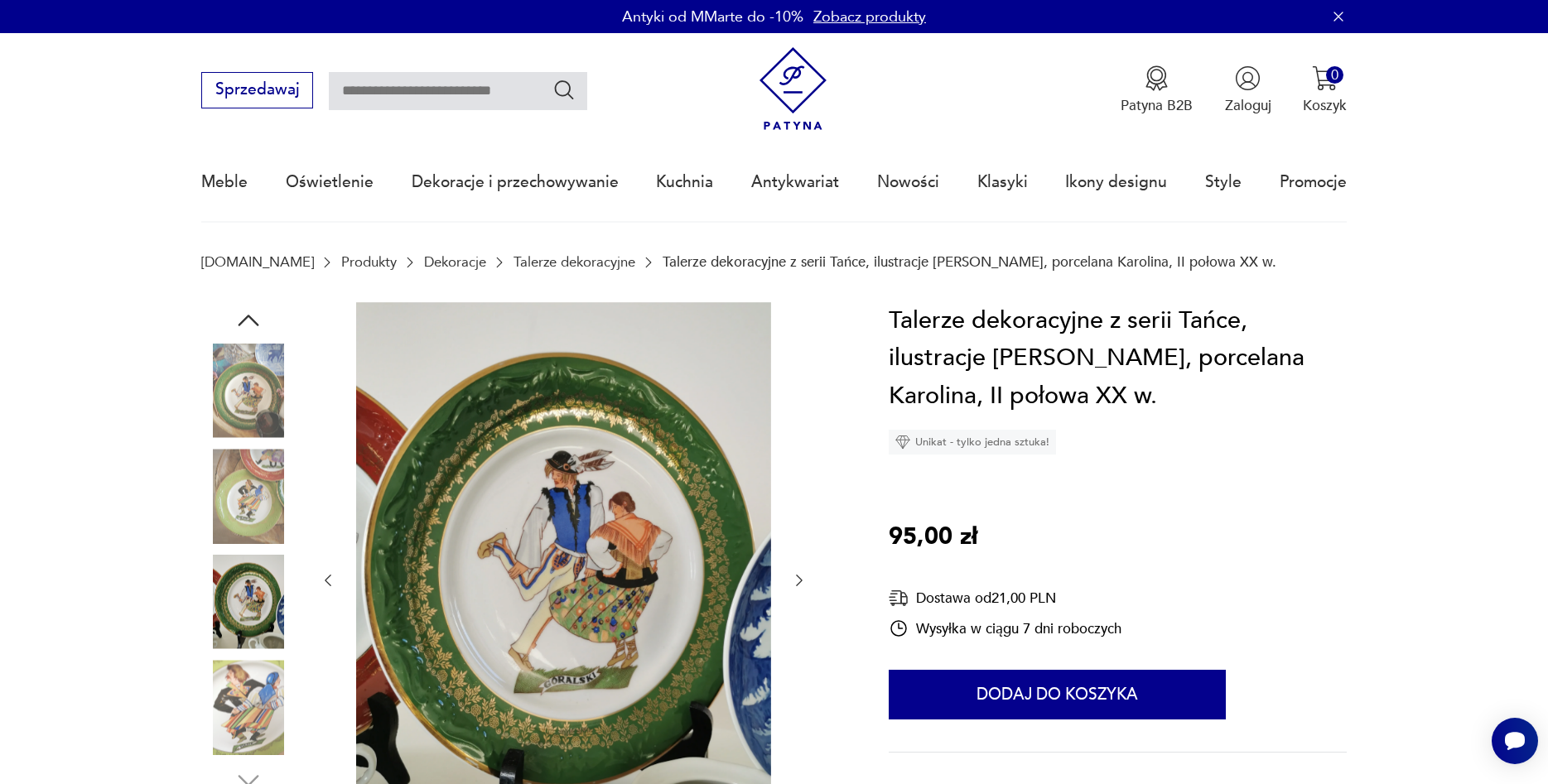
click at [800, 582] on icon "button" at bounding box center [799, 580] width 16 height 16
